Goal: Transaction & Acquisition: Download file/media

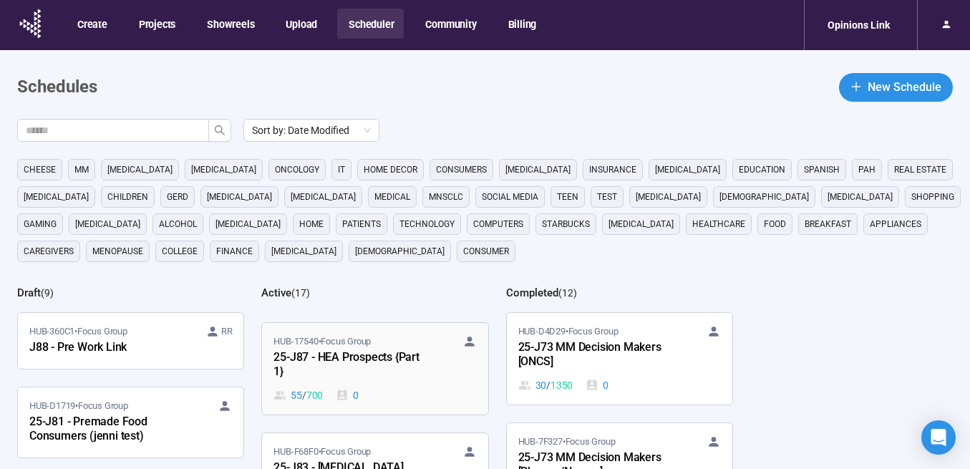
scroll to position [696, 0]
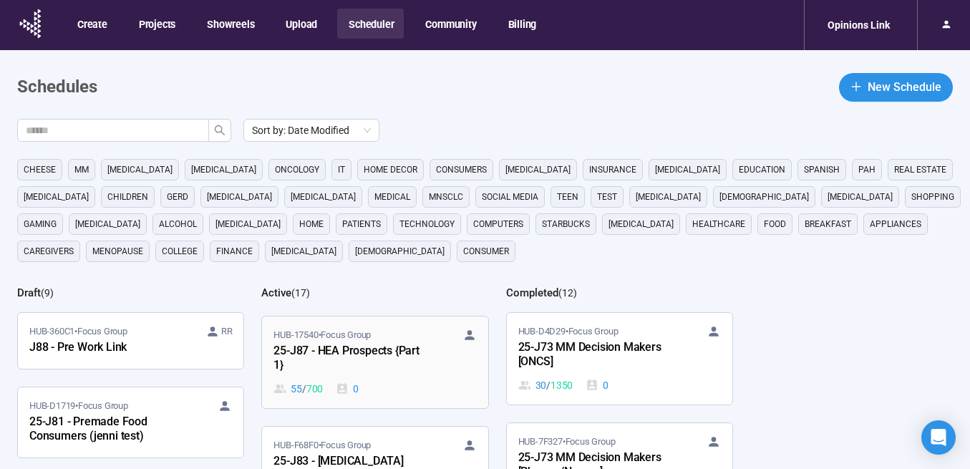
click at [341, 354] on div "25-J87 - HEA Prospects {Part 1}" at bounding box center [351, 358] width 157 height 33
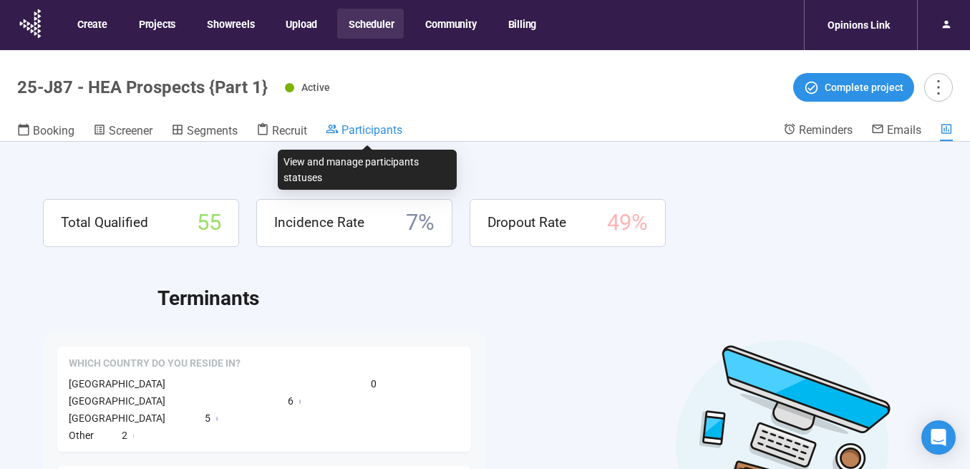
click at [369, 129] on span "Participants" at bounding box center [371, 130] width 61 height 14
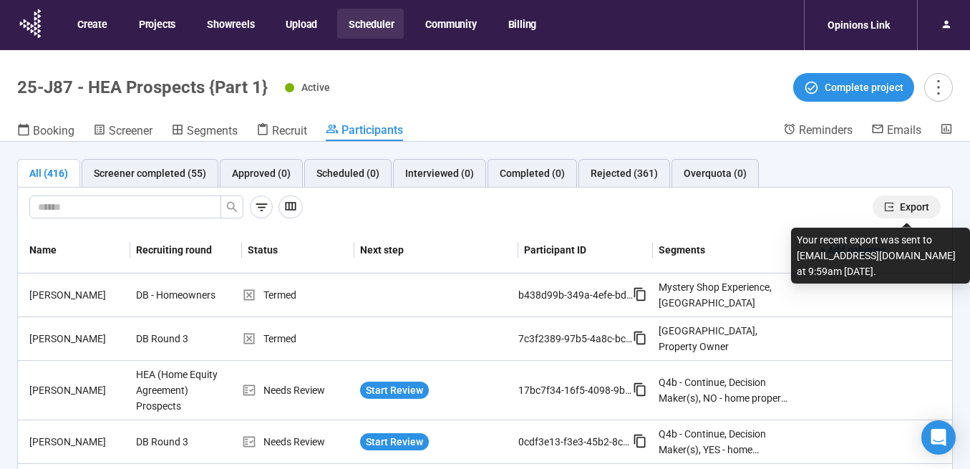
click at [890, 208] on icon "export" at bounding box center [889, 207] width 10 height 10
